Goal: Book appointment/travel/reservation

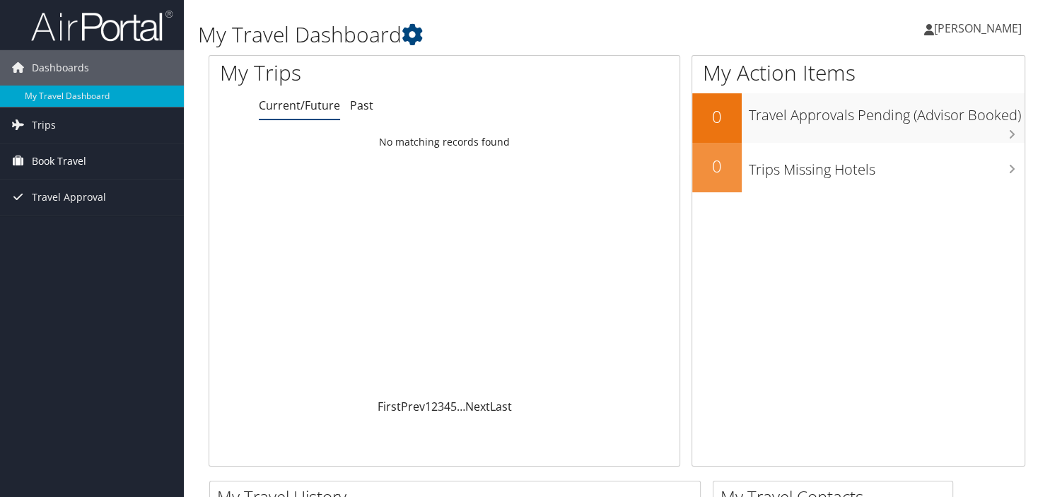
click at [66, 161] on span "Book Travel" at bounding box center [59, 161] width 54 height 35
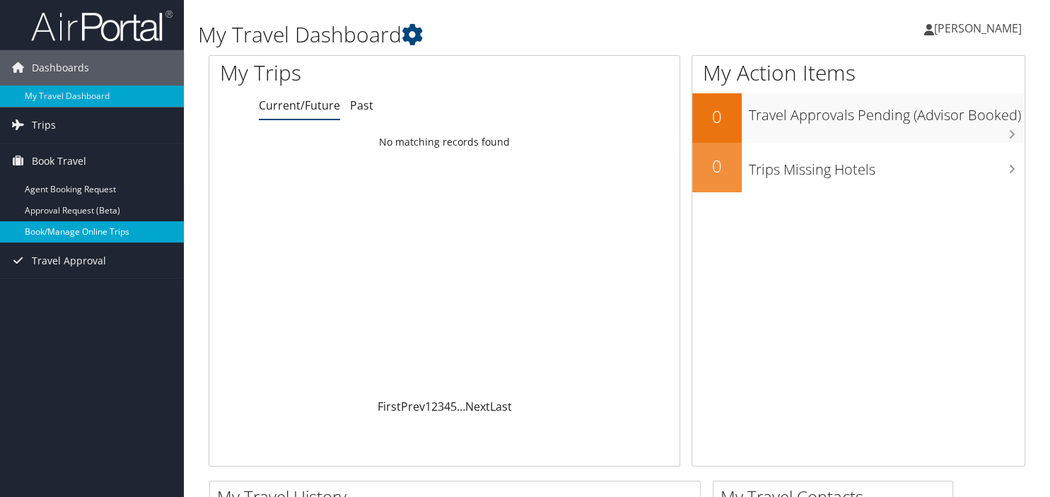
click at [64, 241] on link "Book/Manage Online Trips" at bounding box center [92, 231] width 184 height 21
click at [57, 231] on link "Book/Manage Online Trips" at bounding box center [92, 231] width 184 height 21
click at [45, 233] on link "Book/Manage Online Trips" at bounding box center [92, 231] width 184 height 21
